Goal: Transaction & Acquisition: Purchase product/service

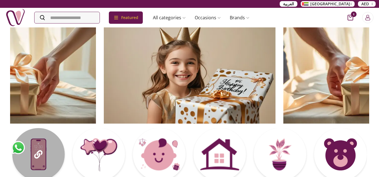
click at [110, 158] on div at bounding box center [99, 154] width 52 height 52
click at [60, 158] on div at bounding box center [38, 154] width 52 height 52
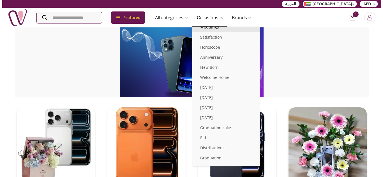
scroll to position [87, 0]
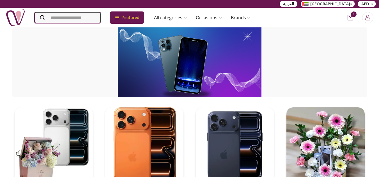
click at [91, 18] on input "Search" at bounding box center [67, 17] width 66 height 11
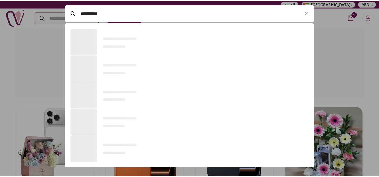
scroll to position [0, 0]
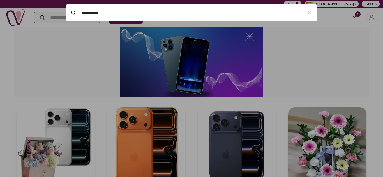
type input "**********"
click at [63, 50] on div at bounding box center [191, 88] width 383 height 177
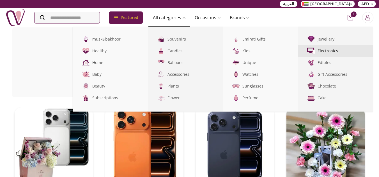
click at [315, 51] on img at bounding box center [310, 51] width 9 height 9
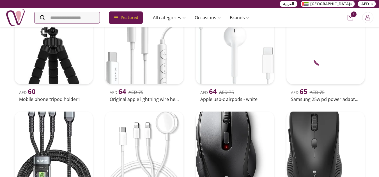
scroll to position [1739, 0]
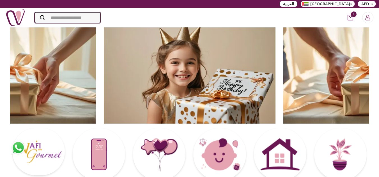
click at [60, 19] on input "Search" at bounding box center [67, 17] width 66 height 11
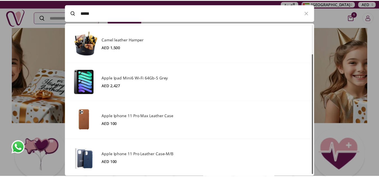
scroll to position [38, 0]
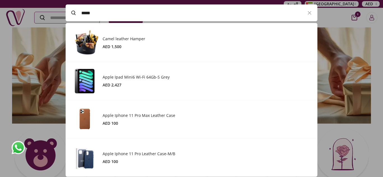
click at [31, 6] on div at bounding box center [191, 88] width 383 height 177
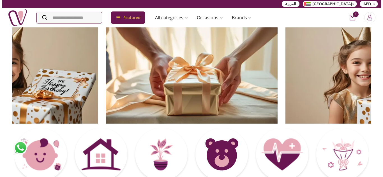
scroll to position [0, 0]
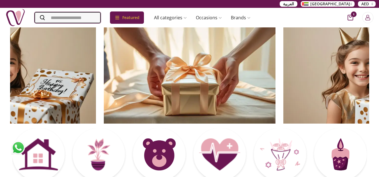
click at [100, 13] on input "Search" at bounding box center [67, 17] width 66 height 11
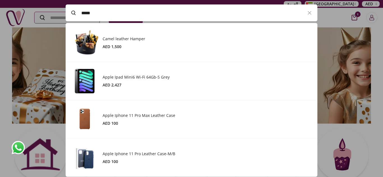
paste input "**********"
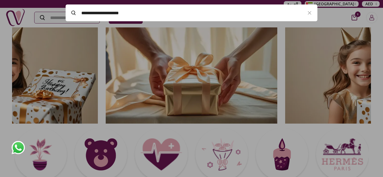
paste input "Search"
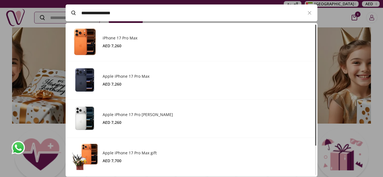
type input "**********"
click at [124, 39] on h3 "iPhone 17 Pro Max" at bounding box center [207, 38] width 209 height 6
